Goal: Browse casually: Explore the website without a specific task or goal

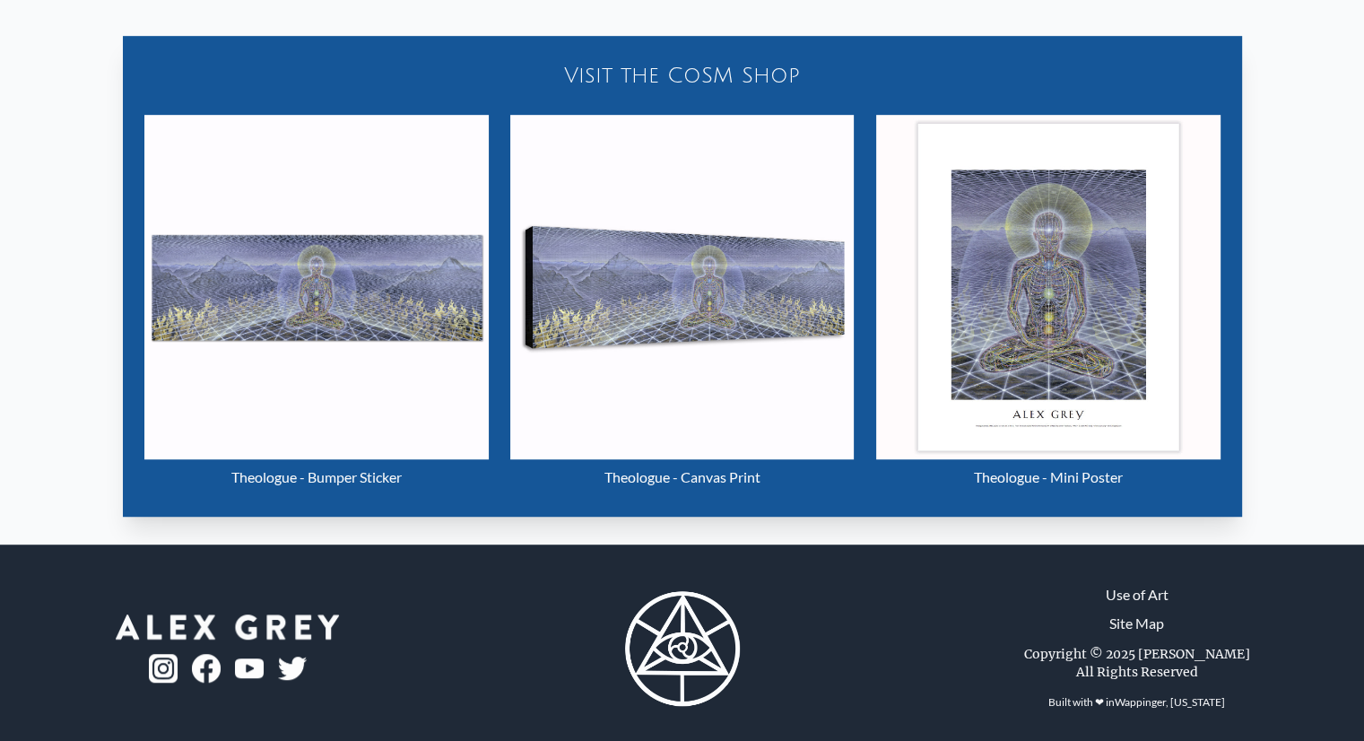
scroll to position [1037, 0]
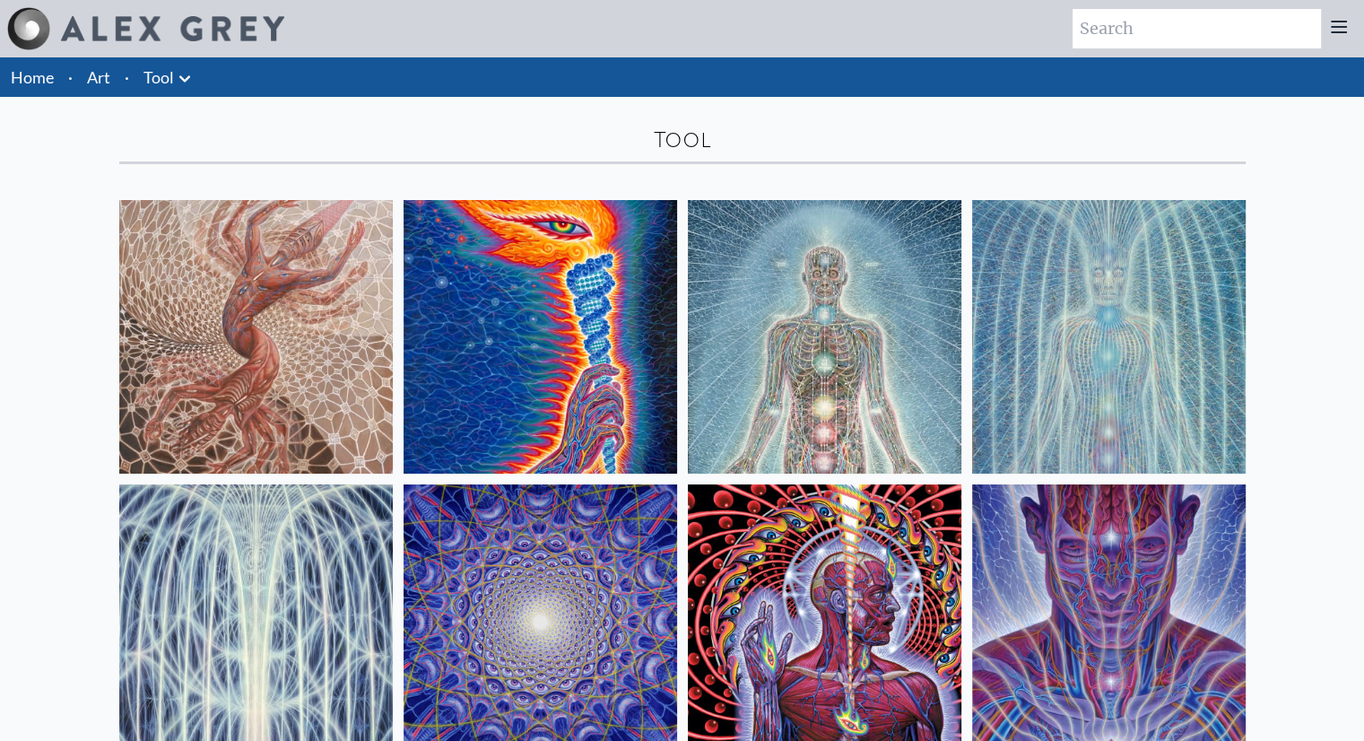
click at [337, 340] on img at bounding box center [256, 337] width 274 height 274
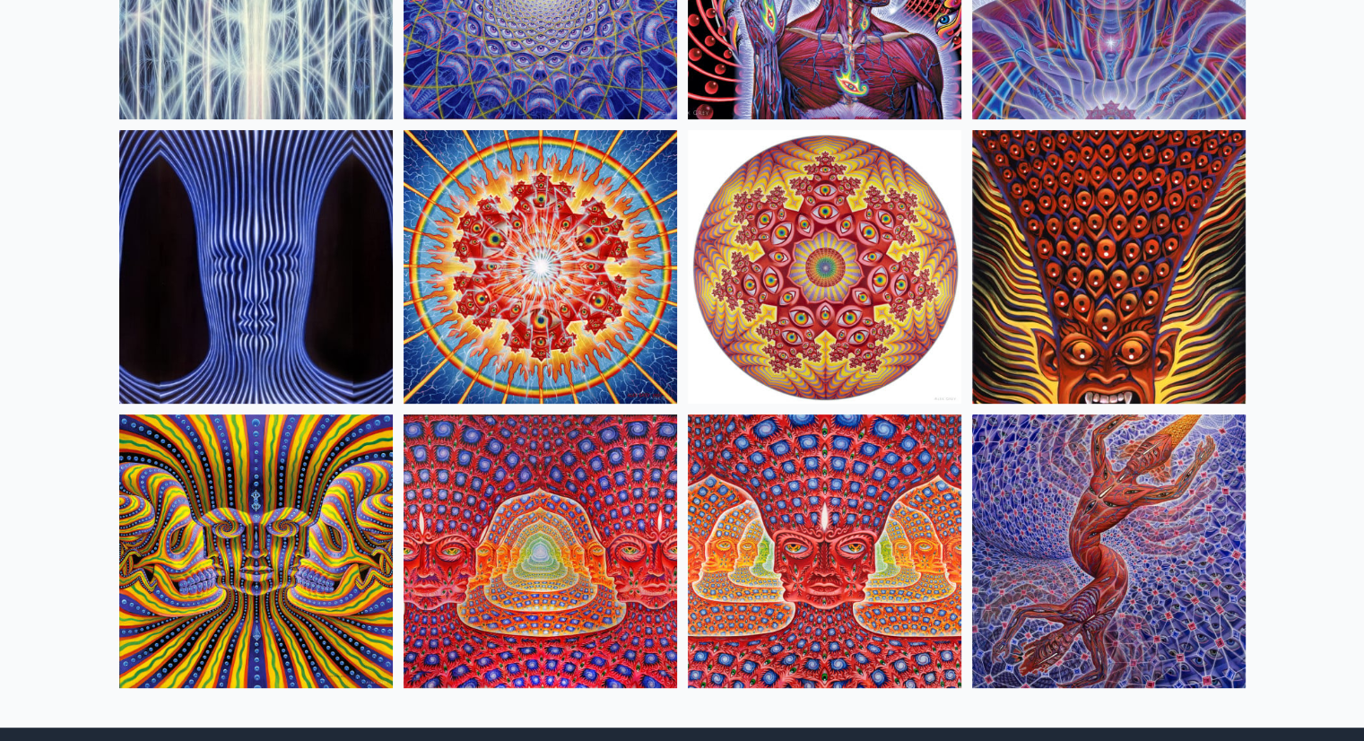
scroll to position [641, 0]
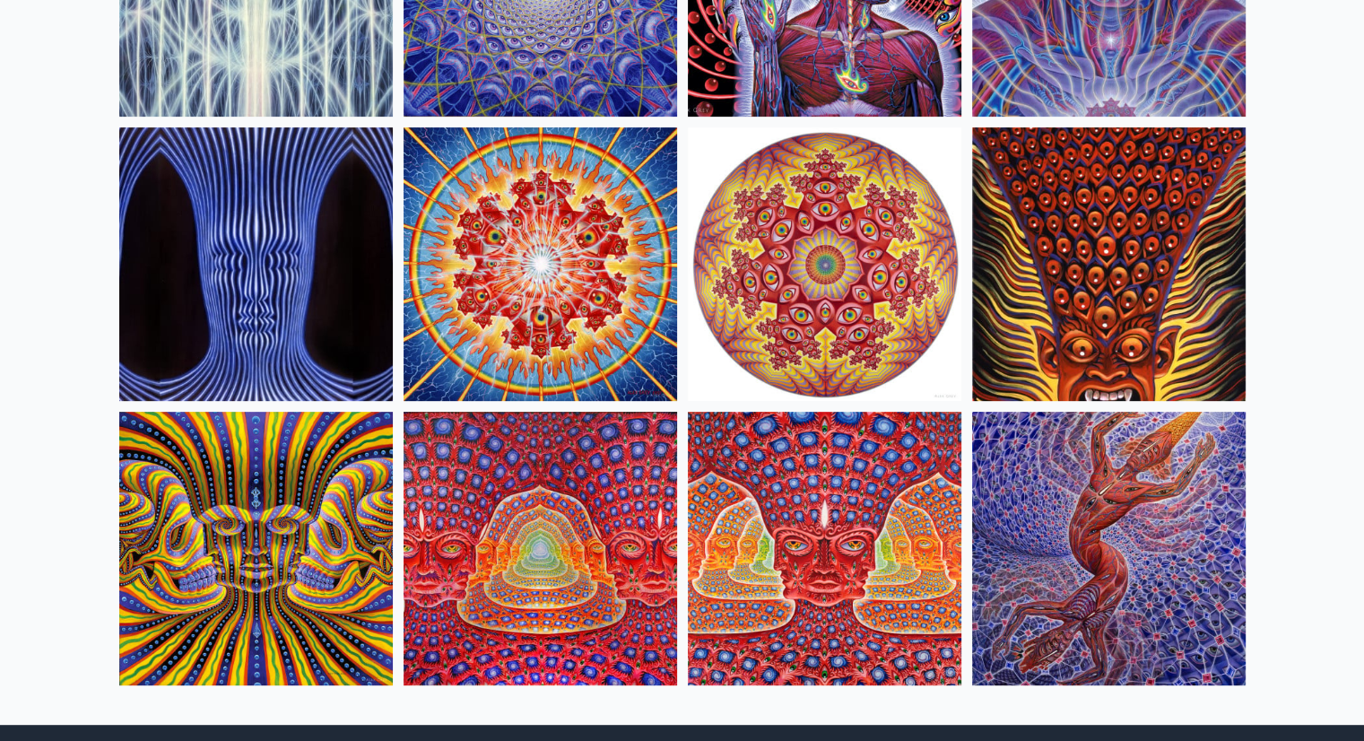
click at [882, 313] on img at bounding box center [825, 264] width 274 height 274
click at [192, 243] on img at bounding box center [256, 264] width 274 height 274
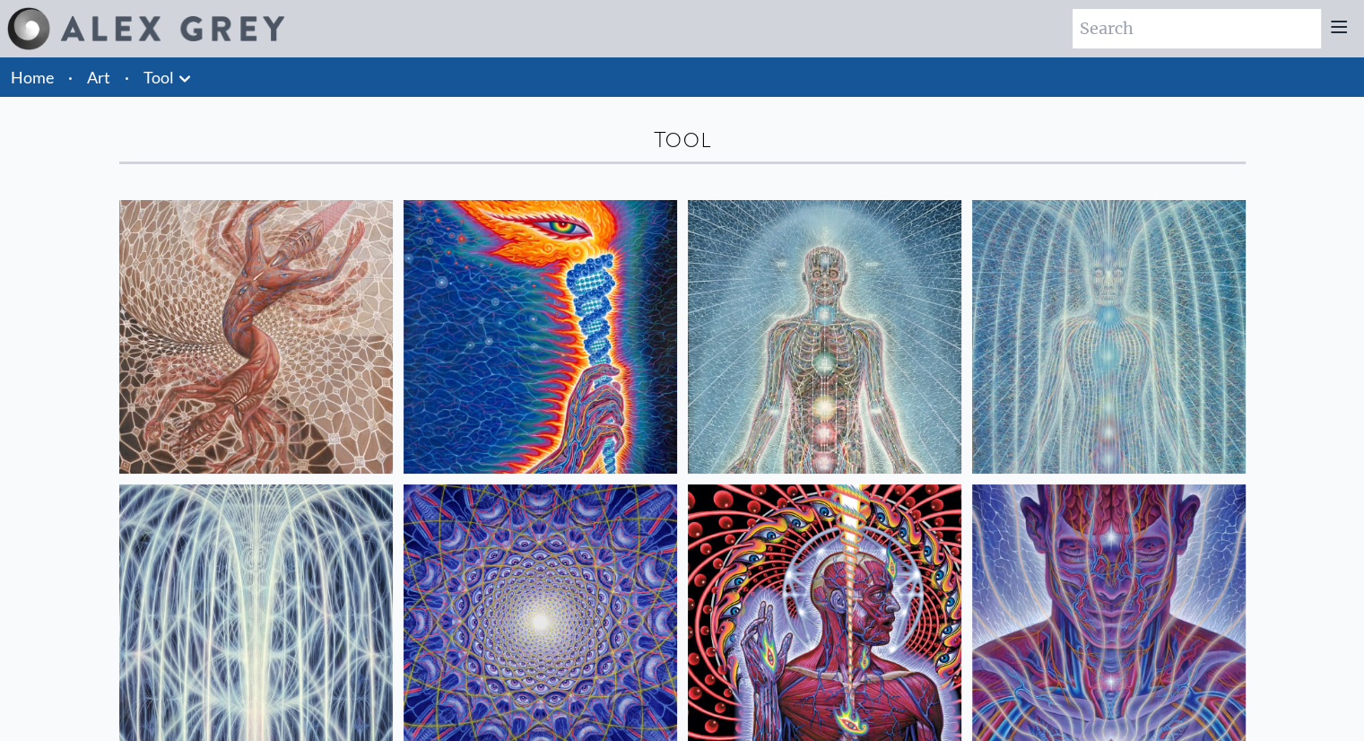
scroll to position [2, 0]
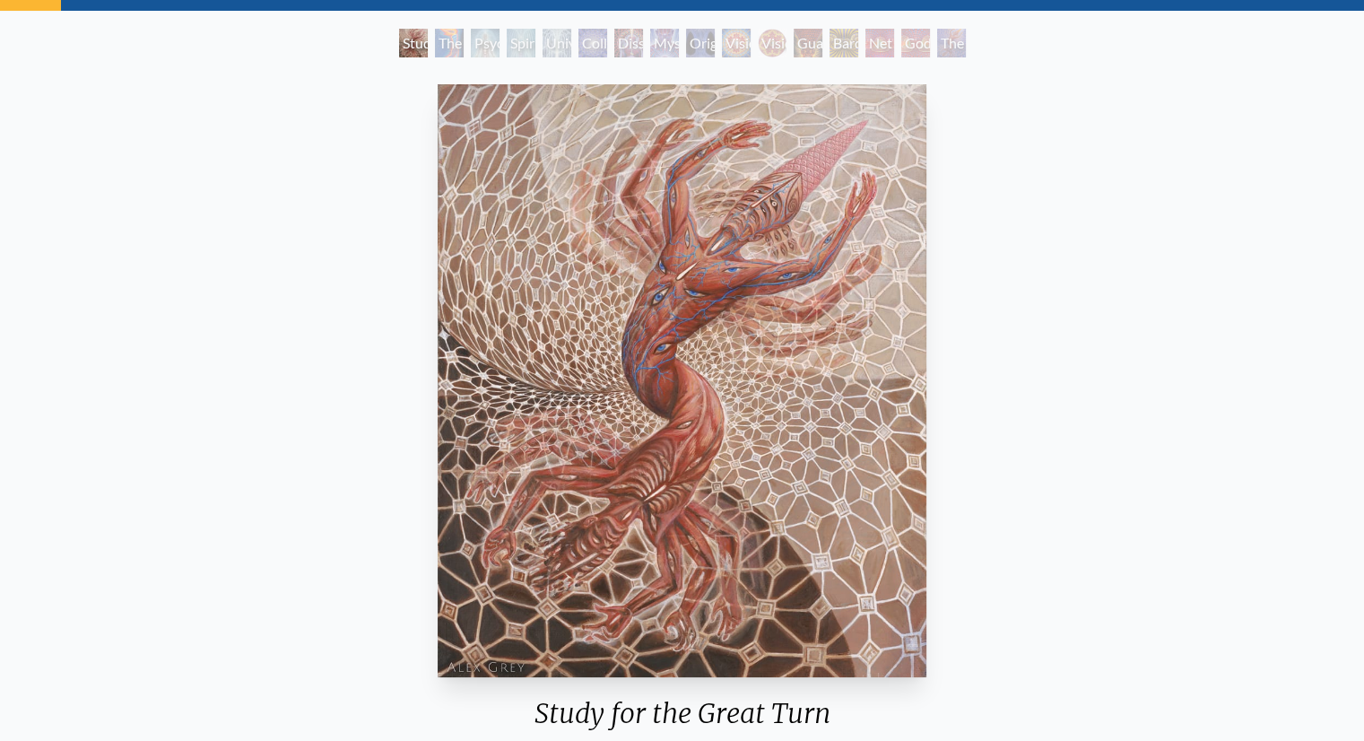
scroll to position [54, 0]
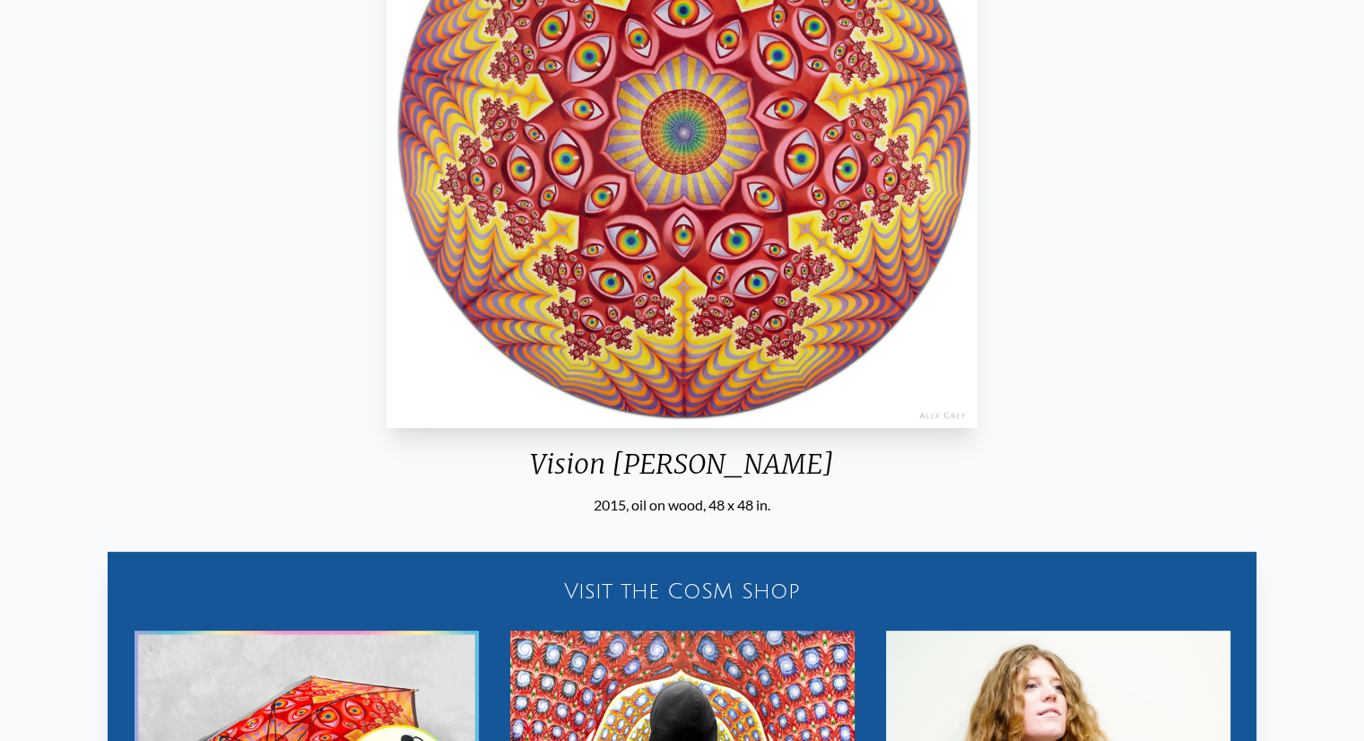
scroll to position [121, 0]
